Goal: Task Accomplishment & Management: Use online tool/utility

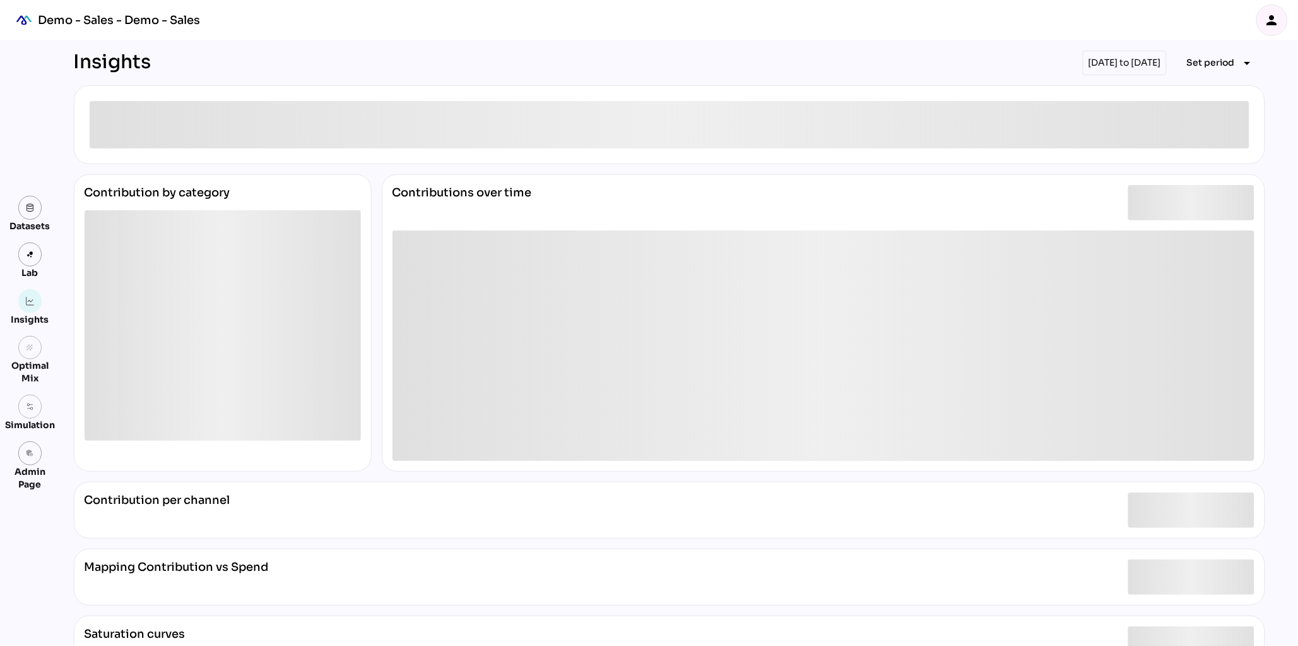
click at [1269, 26] on icon "person" at bounding box center [1272, 20] width 15 height 15
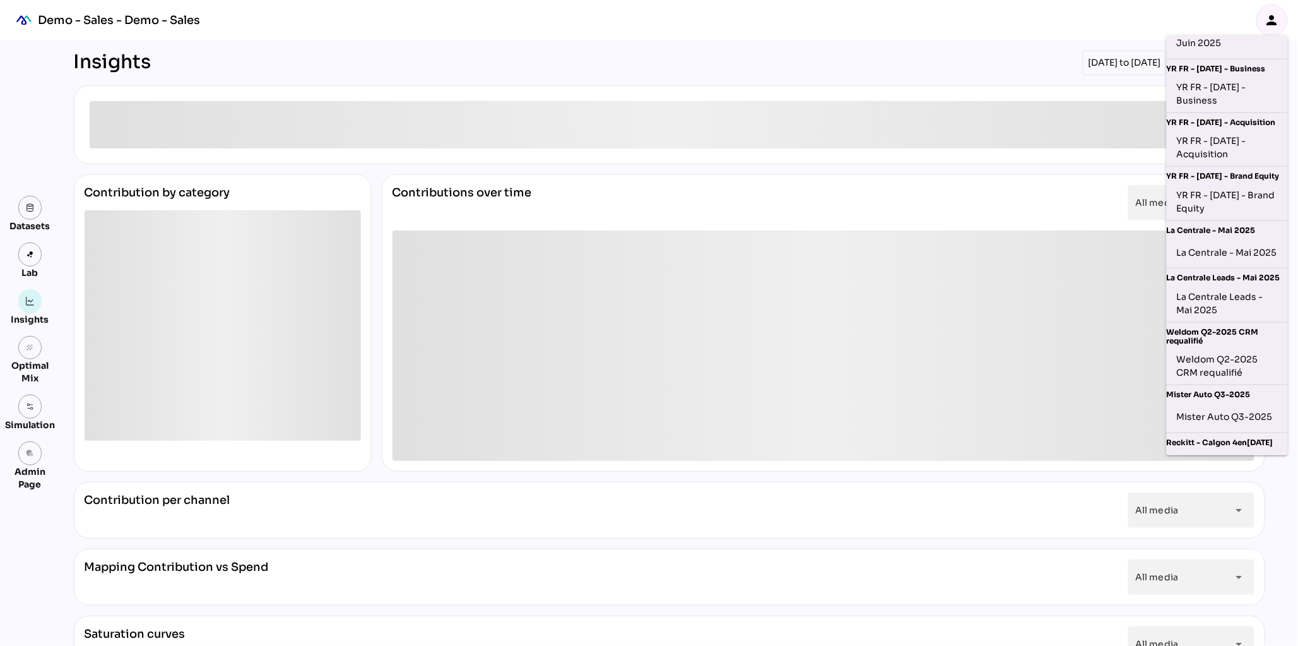
scroll to position [240, 0]
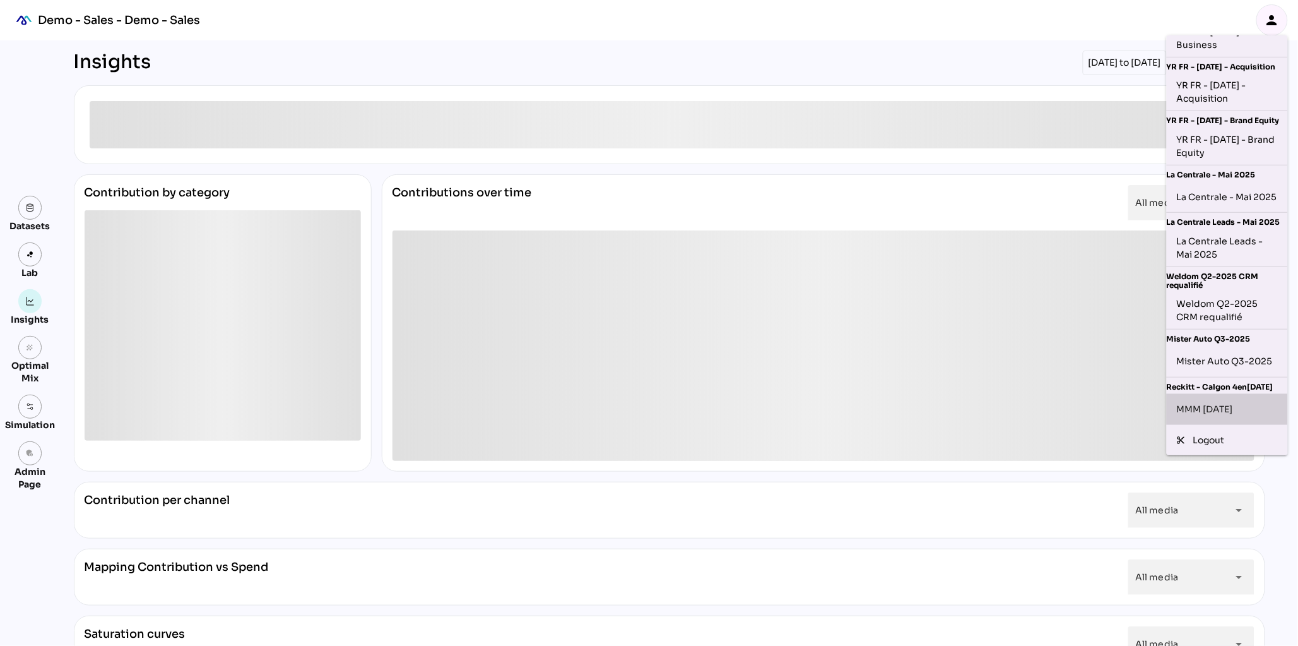
click at [1215, 412] on div "MMM [DATE]" at bounding box center [1227, 409] width 101 height 20
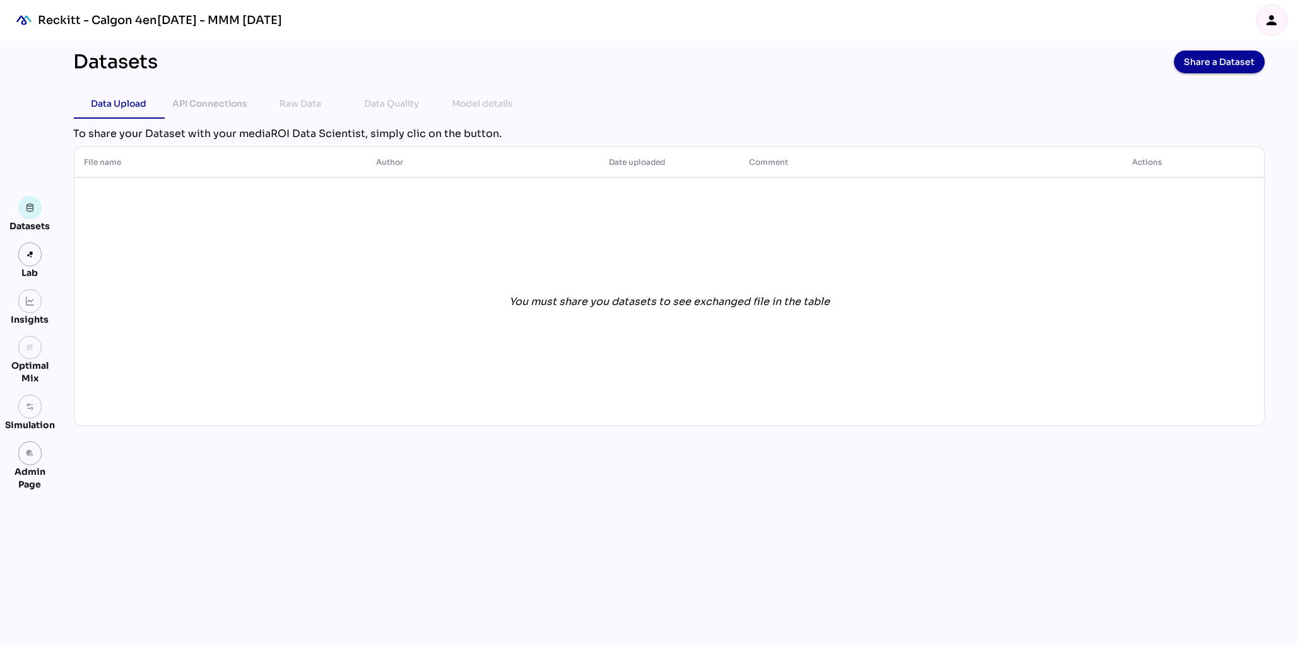
click at [1277, 28] on div "person" at bounding box center [1272, 20] width 30 height 30
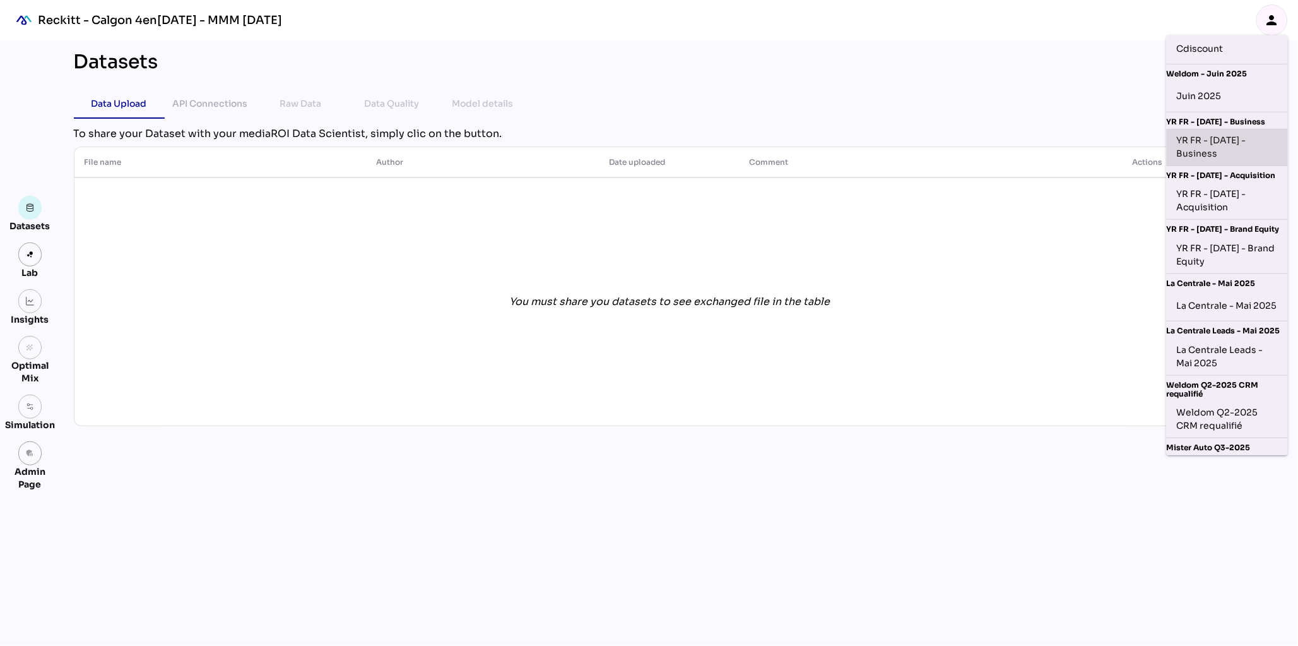
scroll to position [123, 0]
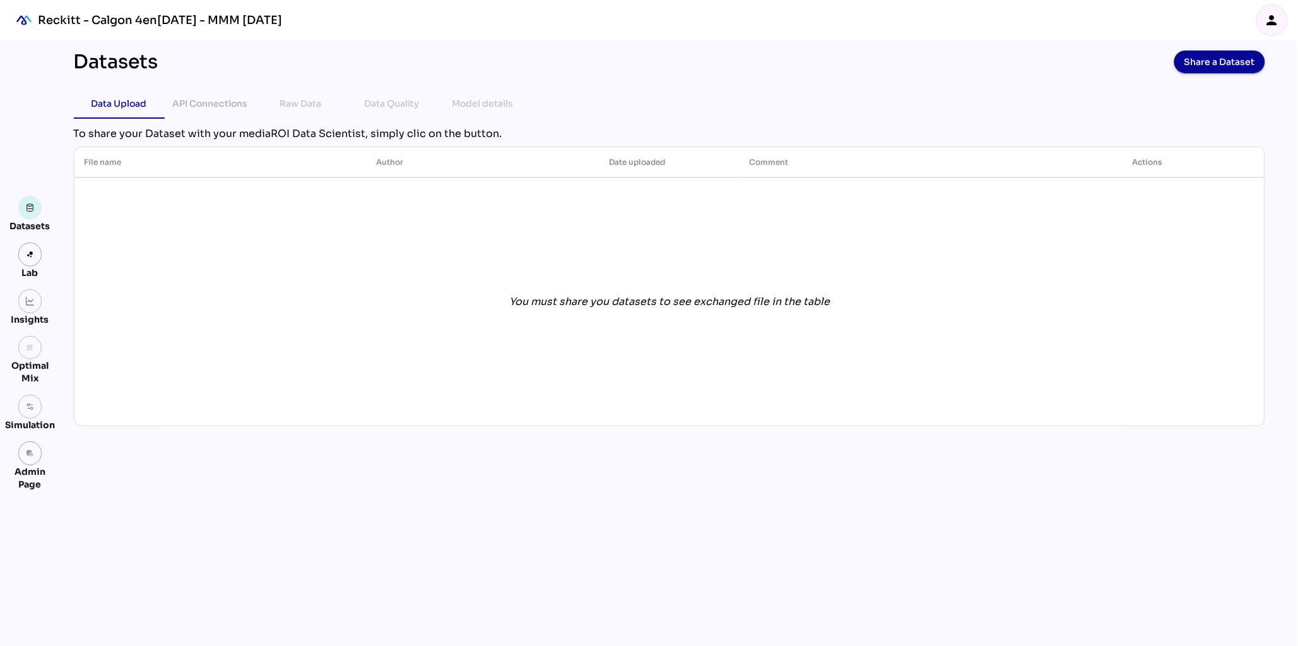
click at [1025, 84] on div "Datasets Share a Dataset Data Upload API Connections Raw Data Data Quality Mode…" at bounding box center [670, 342] width 1212 height 605
